Goal: Find specific page/section: Find specific page/section

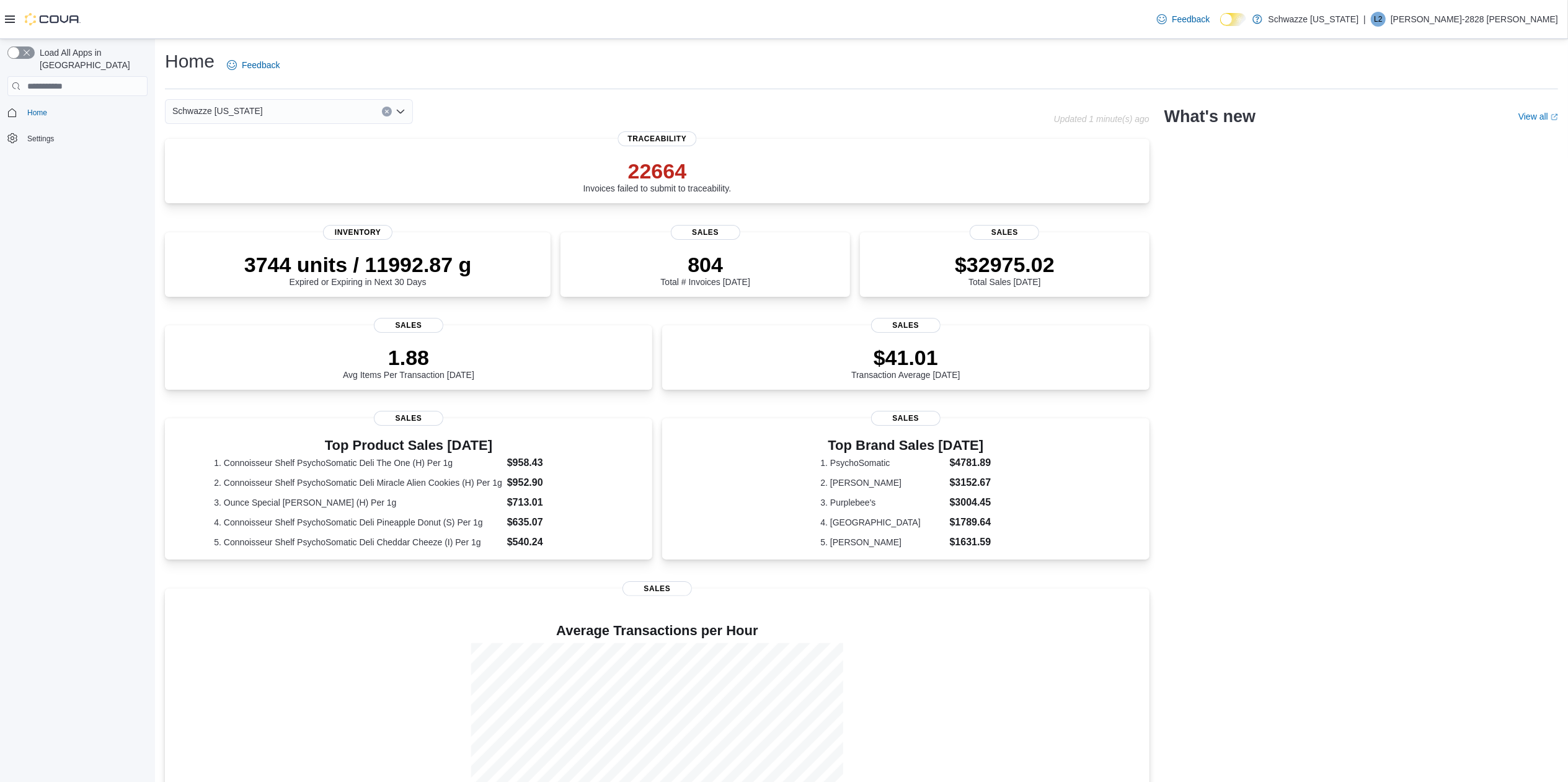
click at [9, 15] on icon at bounding box center [9, 19] width 10 height 10
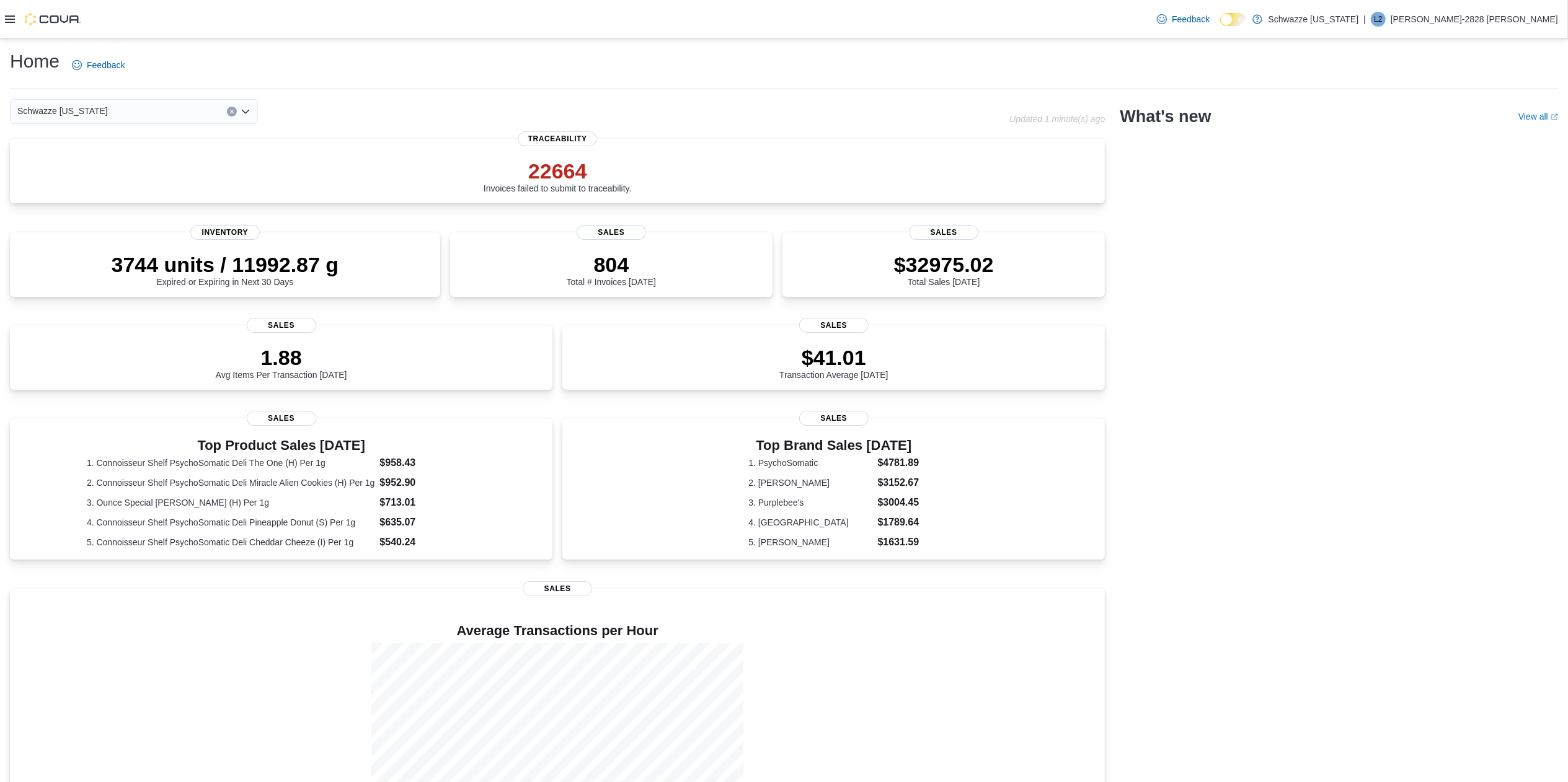
click at [8, 14] on icon at bounding box center [9, 19] width 10 height 10
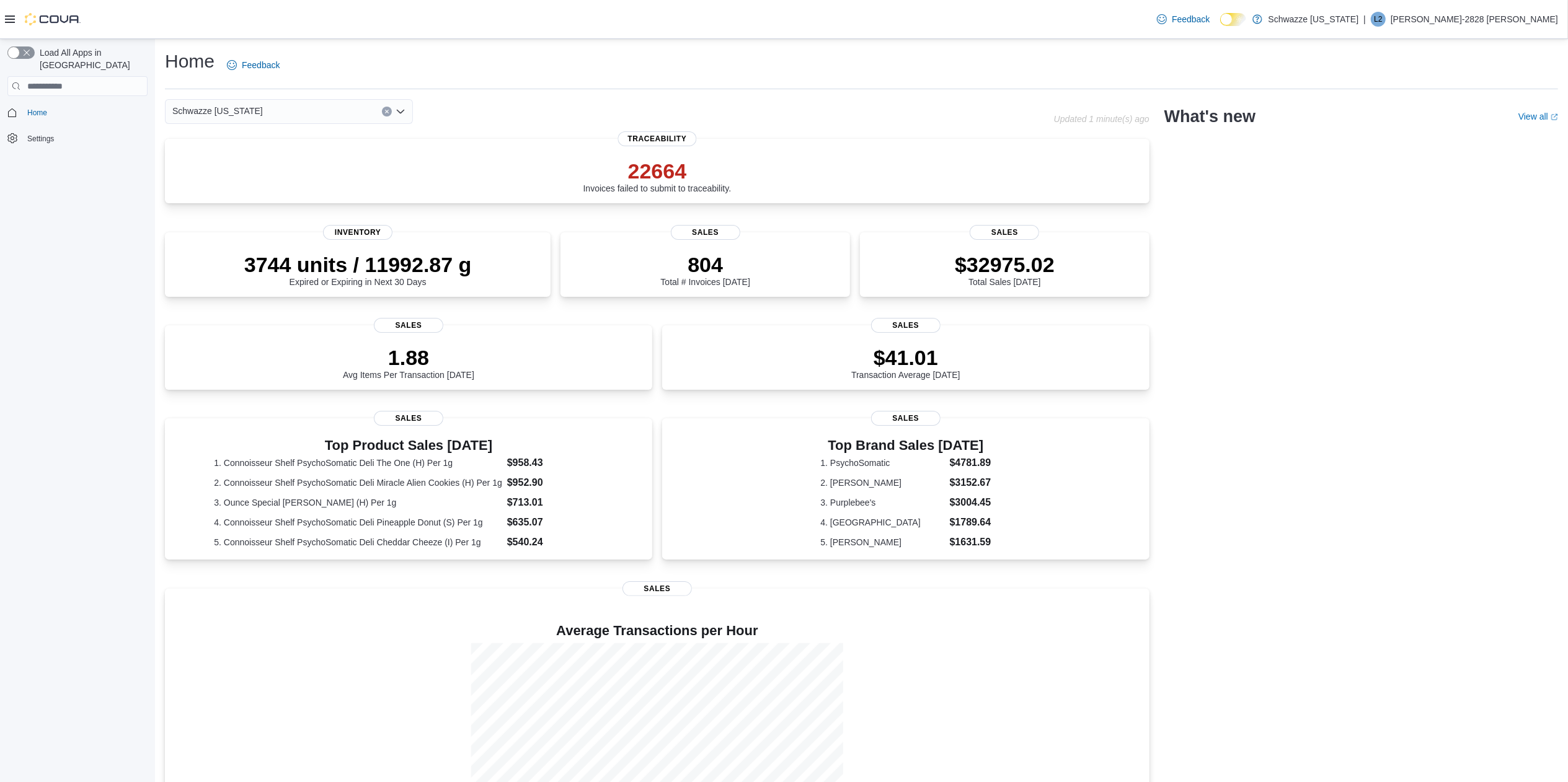
click at [53, 105] on span "Home" at bounding box center [85, 113] width 125 height 16
click at [32, 106] on span "Home" at bounding box center [37, 113] width 20 height 15
click at [31, 106] on span "Home" at bounding box center [37, 113] width 20 height 15
click at [9, 19] on icon at bounding box center [9, 20] width 10 height 8
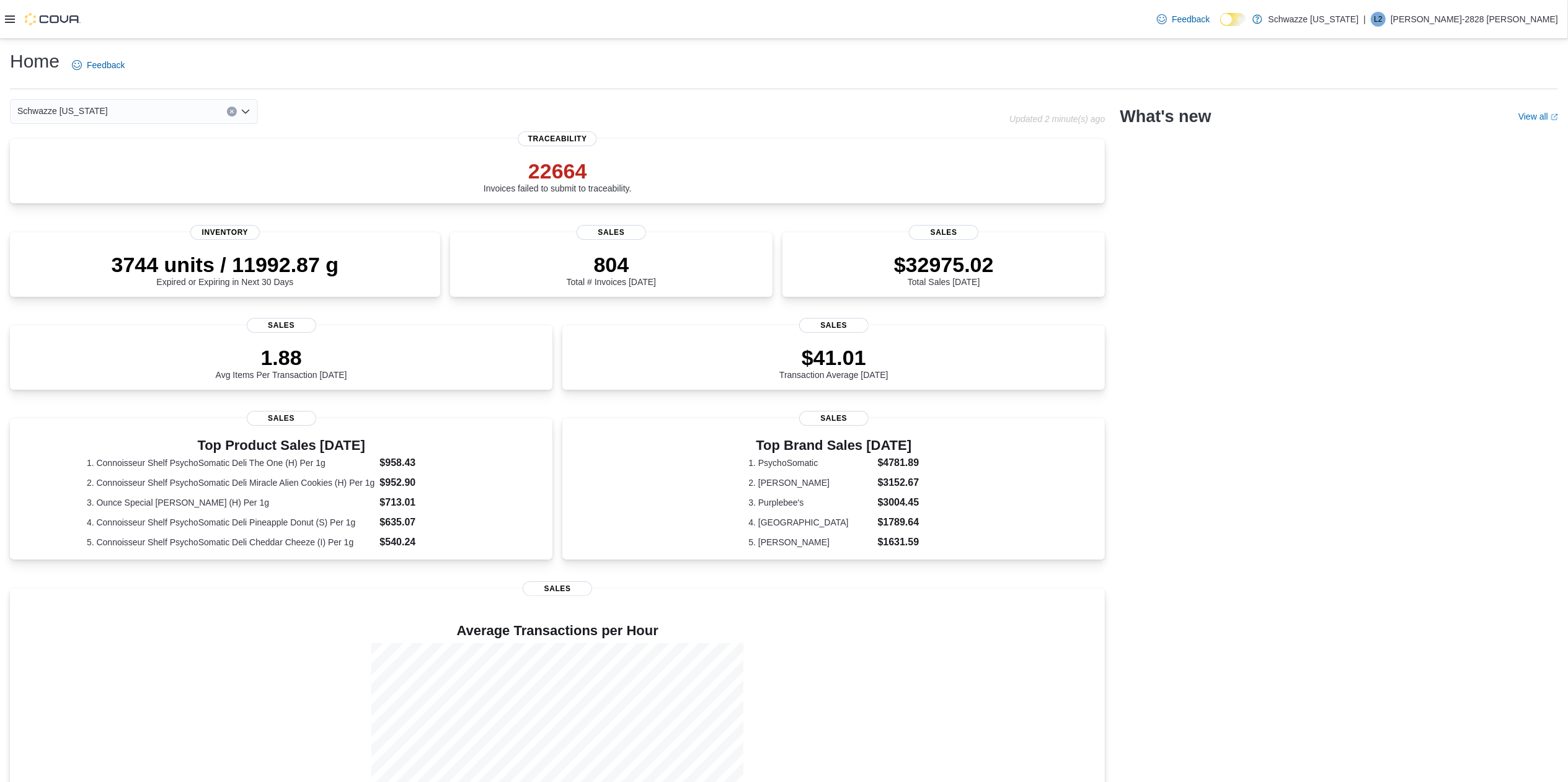
click at [8, 31] on div at bounding box center [42, 19] width 76 height 38
click at [15, 26] on div at bounding box center [42, 19] width 76 height 38
click at [2, 22] on div "Feedback Dark Mode Schwazze [US_STATE] | L2 [PERSON_NAME]-2828 [PERSON_NAME]" at bounding box center [784, 20] width 1568 height 39
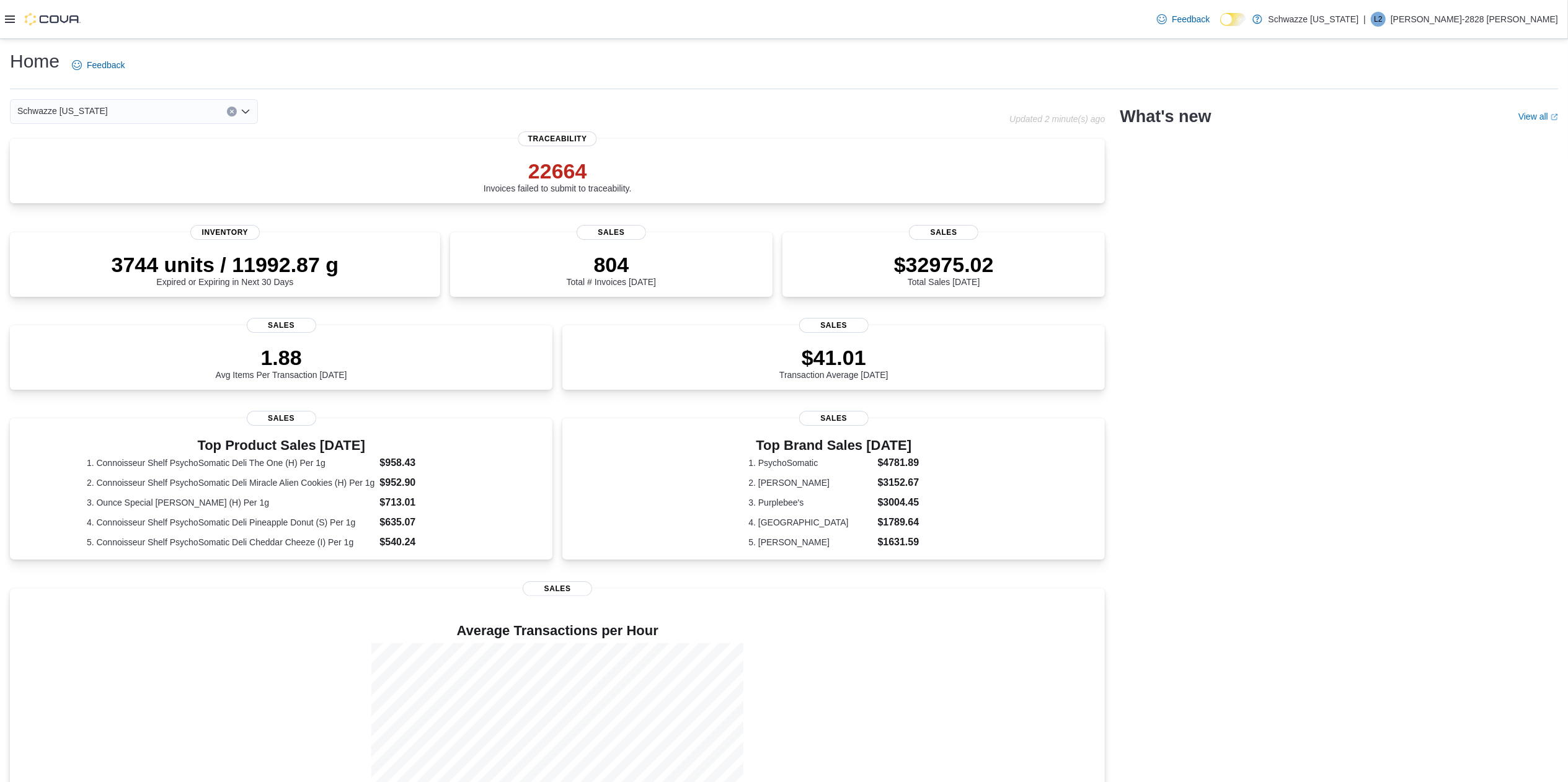
click at [2, 22] on div "Feedback Dark Mode Schwazze [US_STATE] | L2 [PERSON_NAME]-2828 [PERSON_NAME]" at bounding box center [784, 20] width 1568 height 39
click at [3, 22] on div "Feedback Dark Mode Schwazze [US_STATE] | L2 [PERSON_NAME]-2828 [PERSON_NAME]" at bounding box center [784, 20] width 1568 height 39
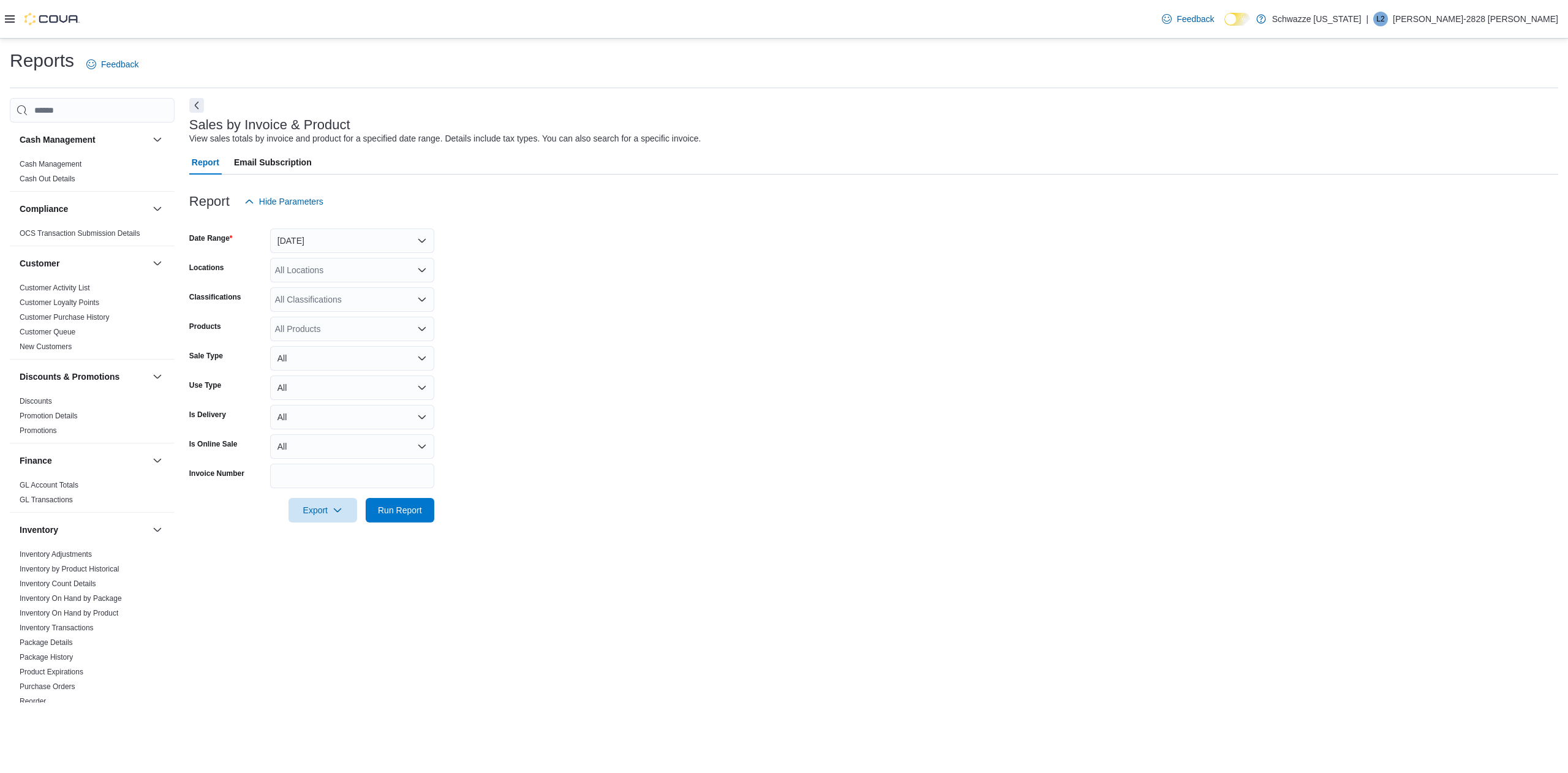
click at [8, 19] on icon at bounding box center [9, 19] width 10 height 8
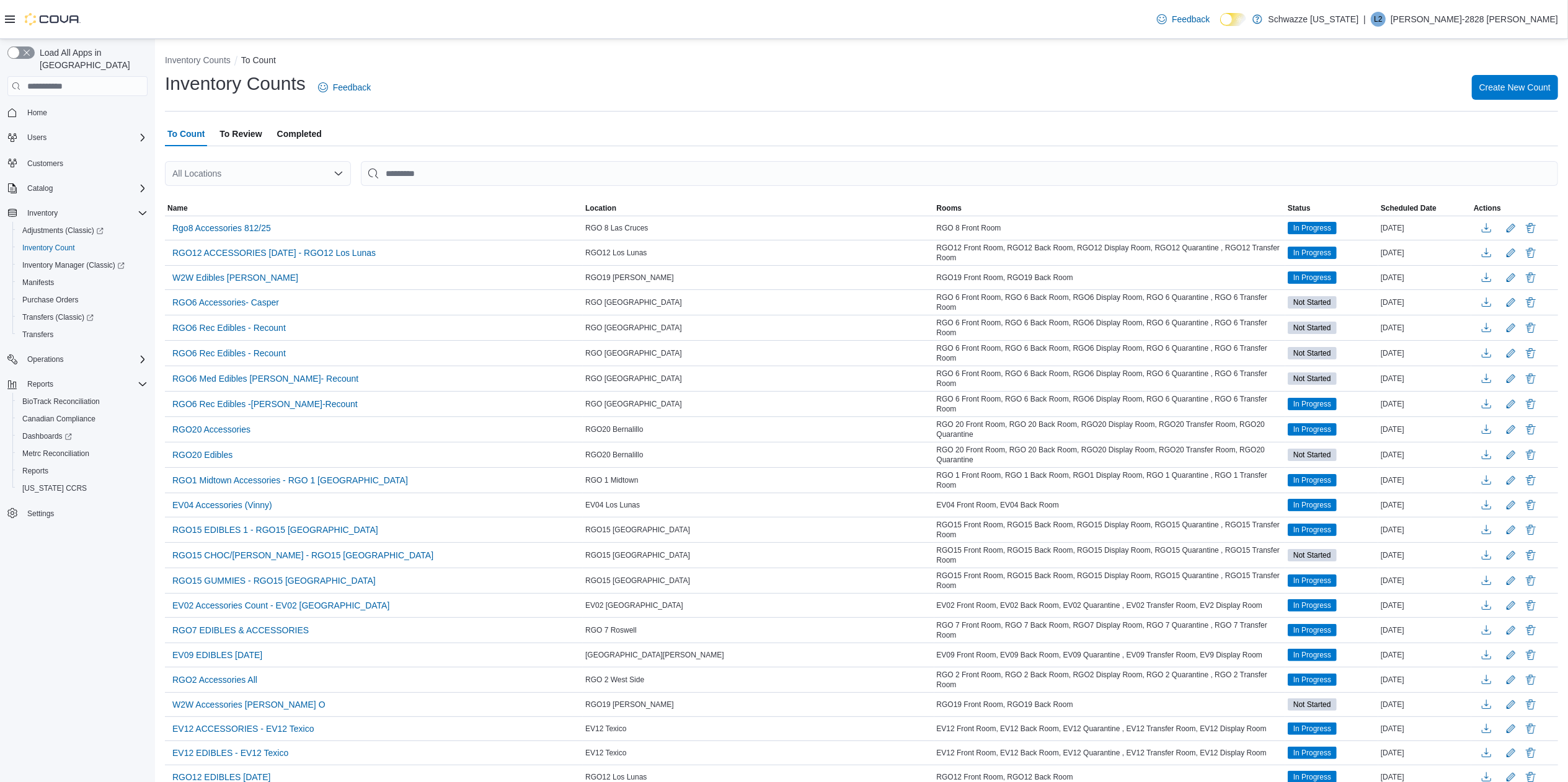
click at [1489, 148] on div at bounding box center [861, 153] width 1394 height 15
